Goal: Transaction & Acquisition: Book appointment/travel/reservation

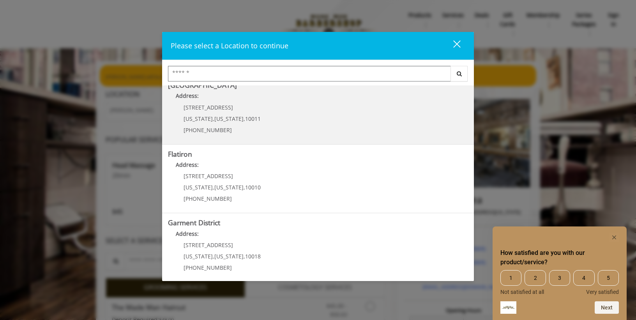
scroll to position [152, 0]
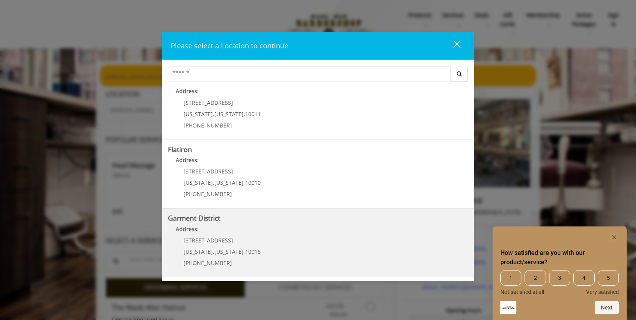
click at [223, 235] on District "Address:" at bounding box center [318, 231] width 300 height 12
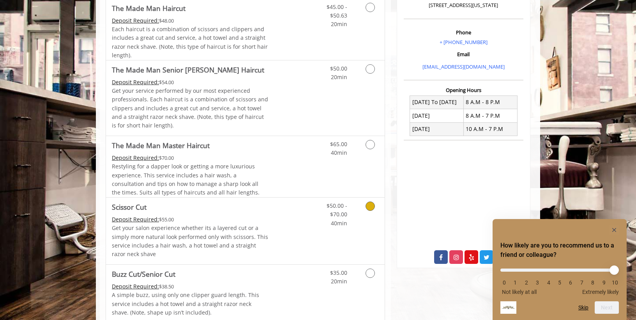
scroll to position [234, 0]
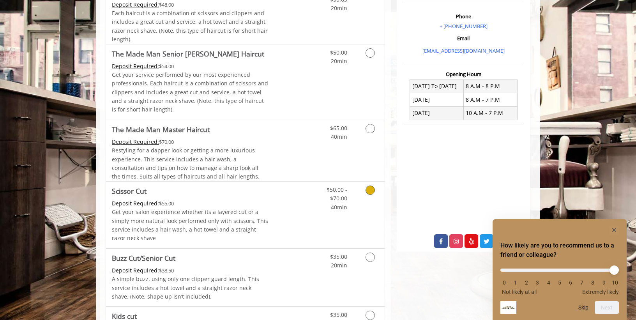
click at [132, 205] on Cut "Deposit Required:" at bounding box center [135, 203] width 47 height 7
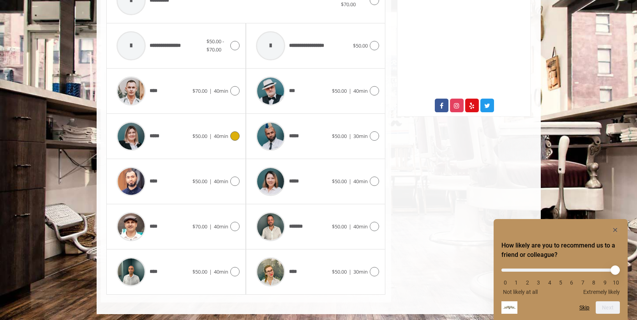
scroll to position [371, 0]
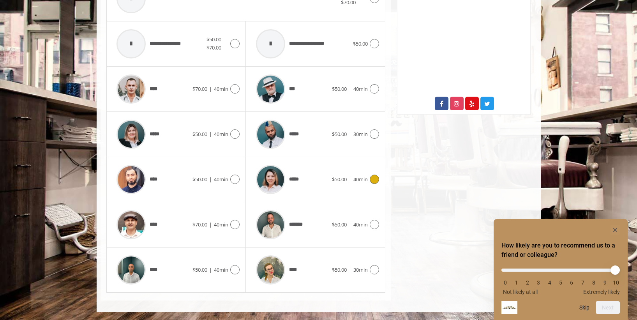
click at [374, 180] on icon at bounding box center [374, 179] width 9 height 9
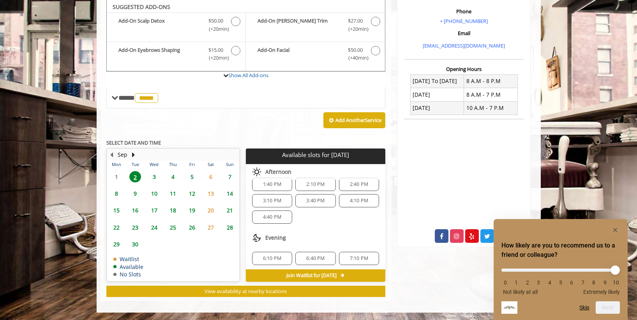
scroll to position [10, 0]
click at [270, 216] on span "4:40 PM" at bounding box center [272, 215] width 18 height 6
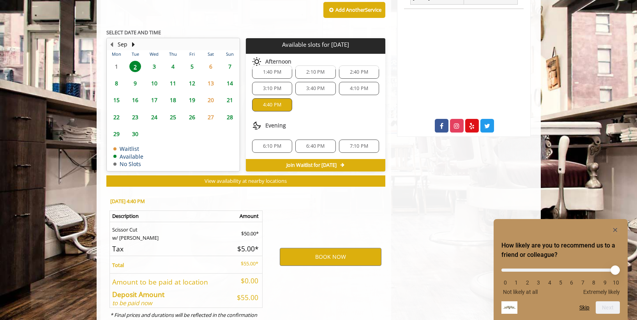
scroll to position [380, 0]
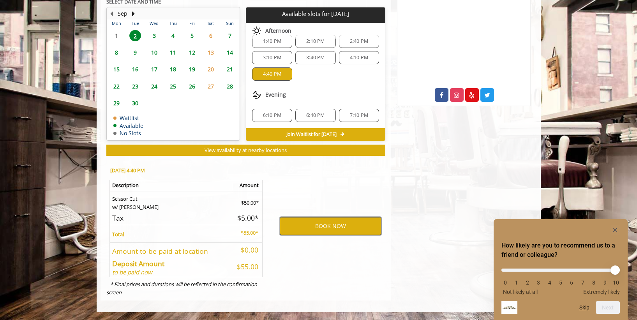
click at [327, 225] on button "BOOK NOW" at bounding box center [331, 226] width 102 height 18
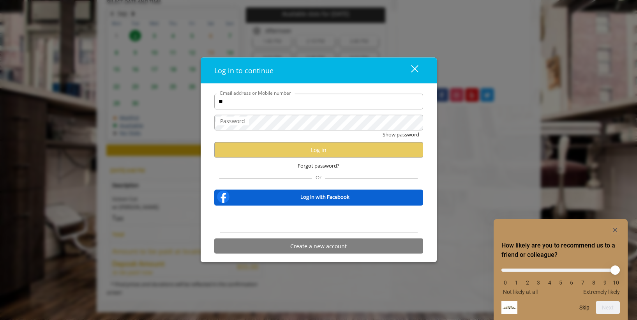
type input "**********"
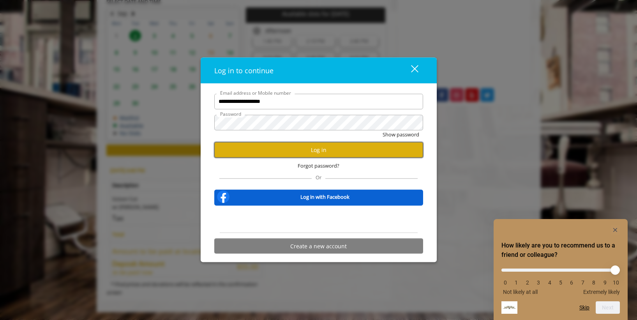
click at [340, 150] on button "Log in" at bounding box center [318, 149] width 209 height 15
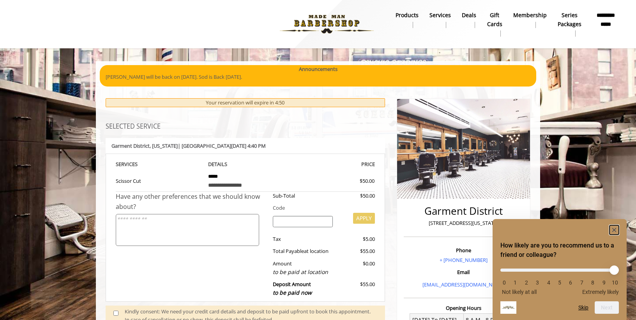
click at [615, 230] on rect "Hide survey" at bounding box center [613, 229] width 9 height 9
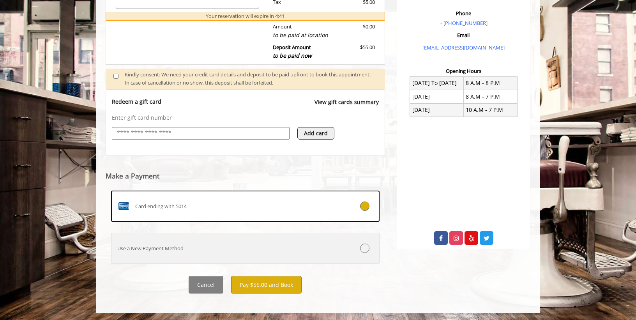
scroll to position [238, 0]
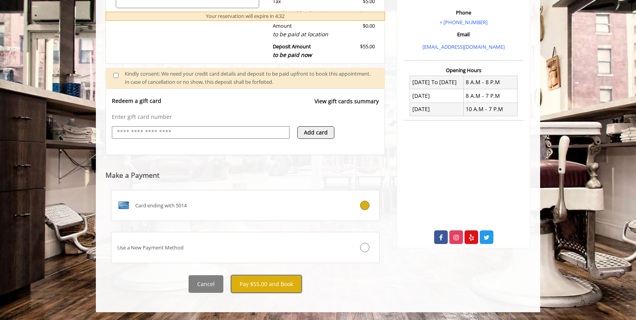
click at [276, 283] on button "Pay $55.00 and Book" at bounding box center [266, 284] width 71 height 18
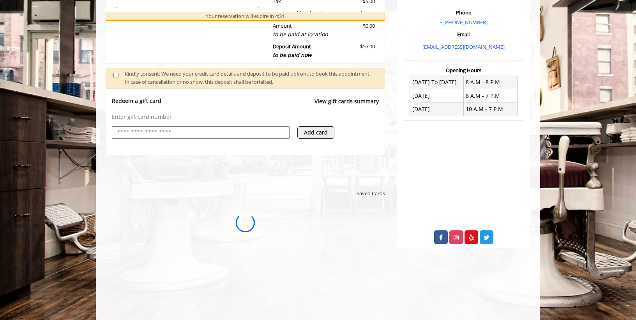
scroll to position [0, 0]
